Goal: Find specific page/section: Find specific page/section

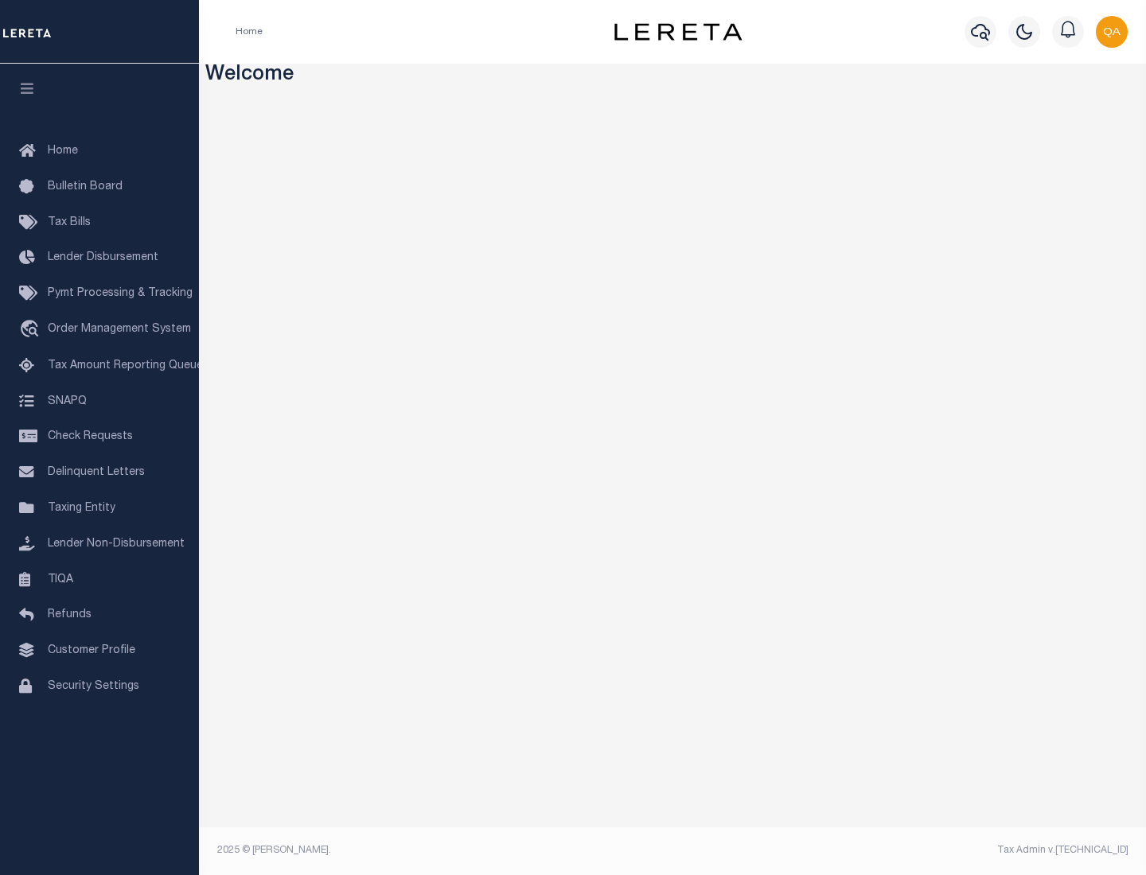
click at [99, 579] on link "TIQA" at bounding box center [99, 580] width 199 height 36
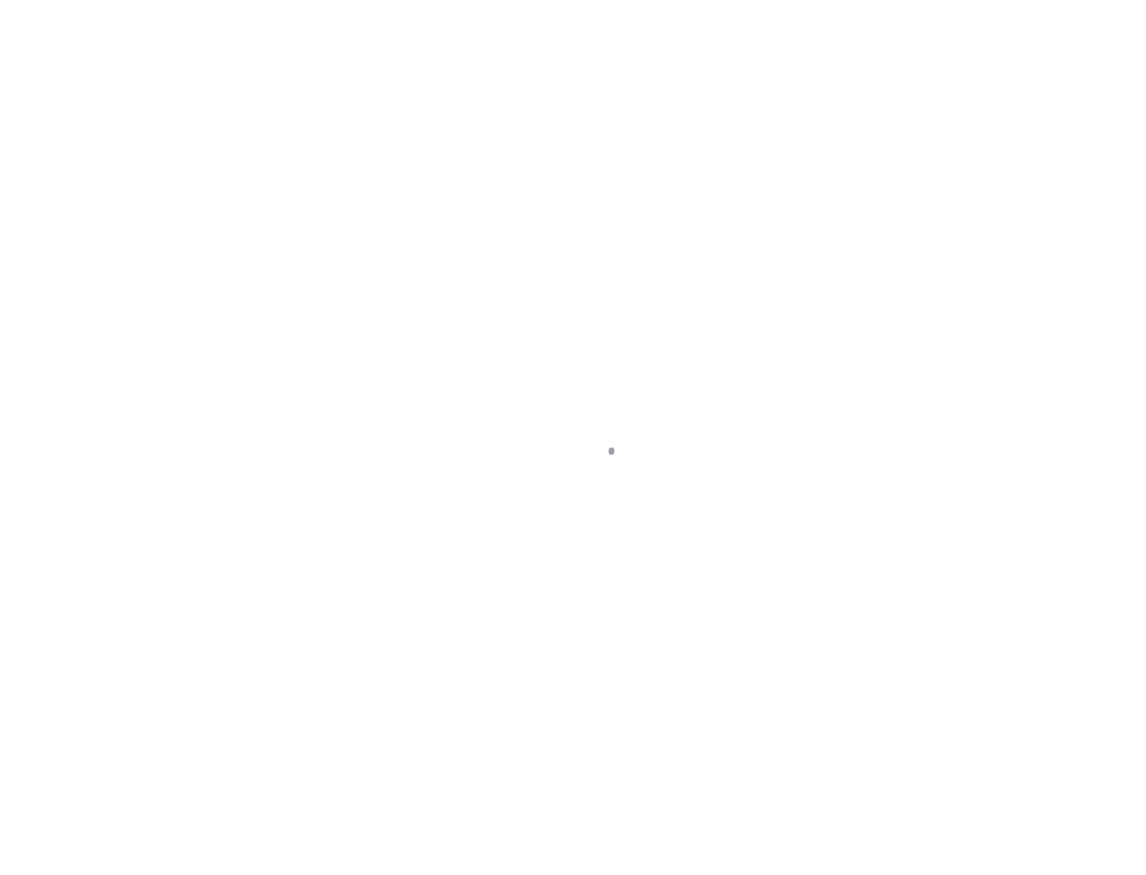
select select "200"
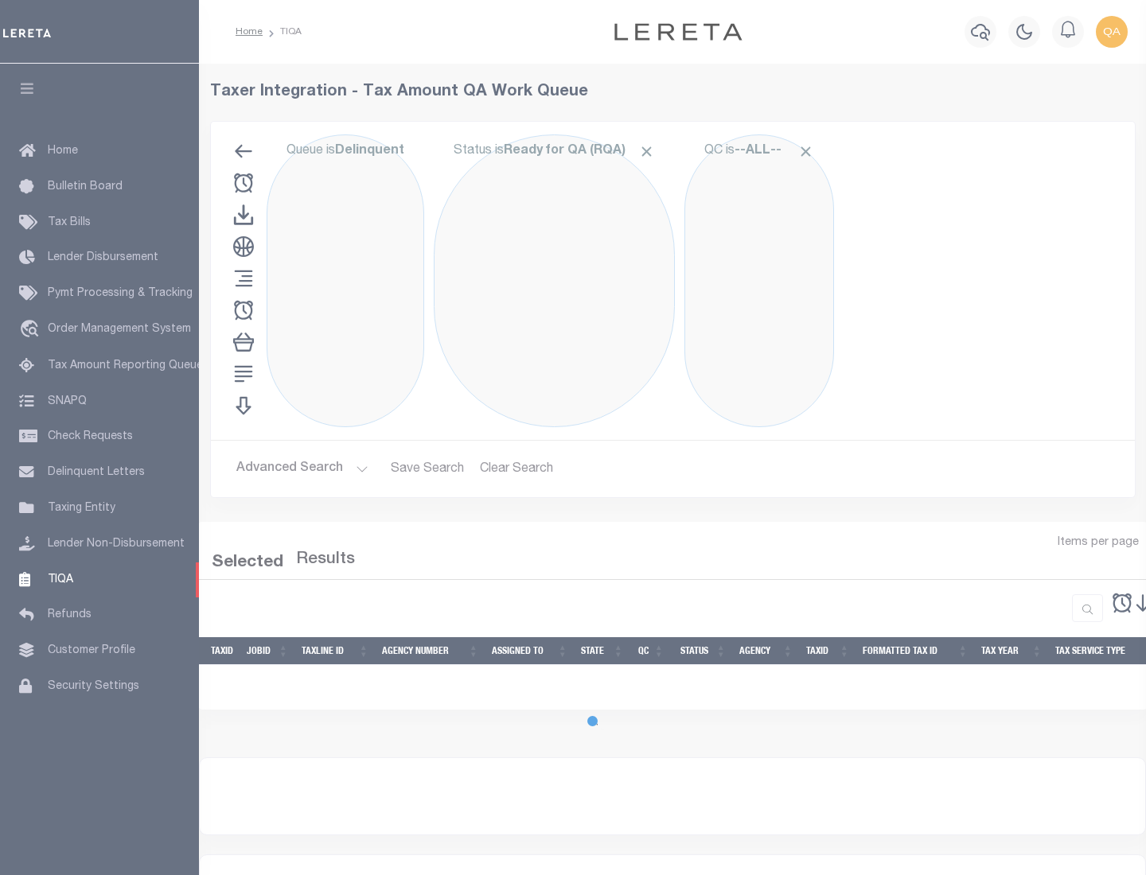
select select "200"
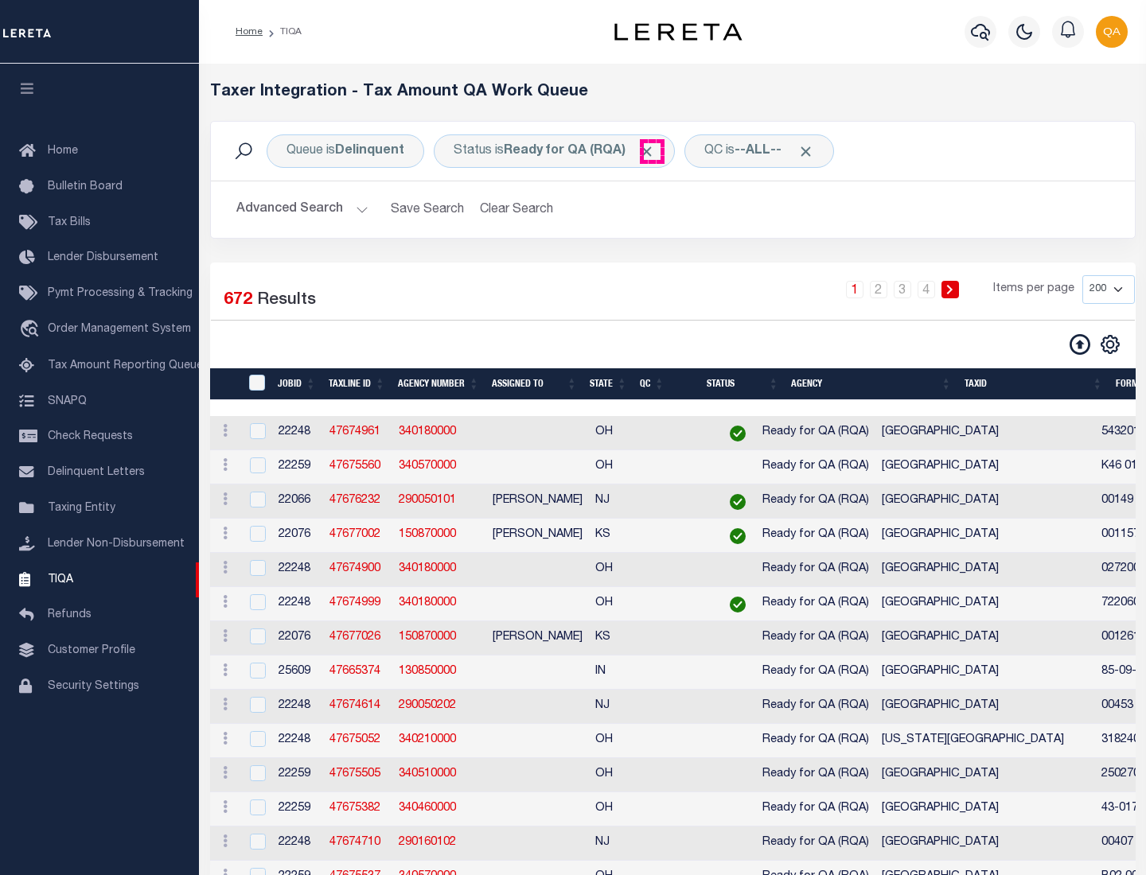
click at [652, 151] on span "Click to Remove" at bounding box center [646, 151] width 17 height 17
